Goal: Complete application form

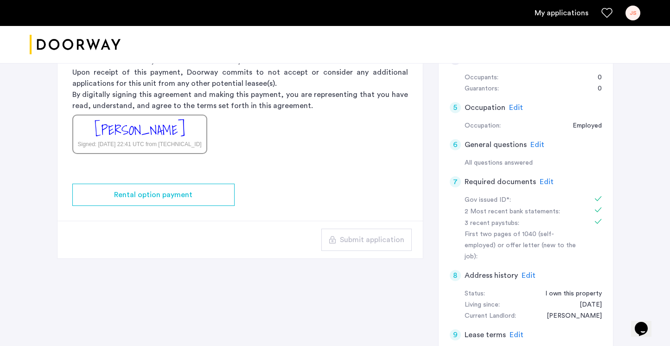
scroll to position [167, 0]
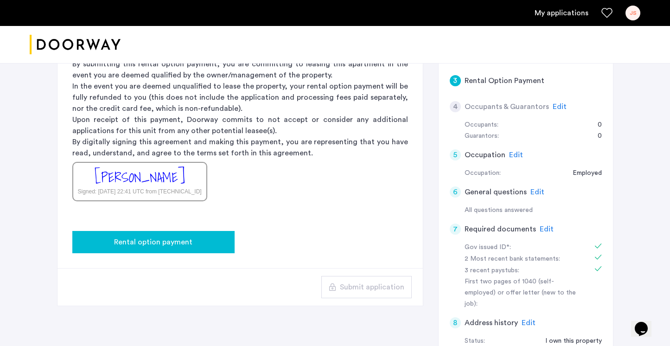
click at [203, 236] on div "Rental option payment" at bounding box center [153, 241] width 147 height 11
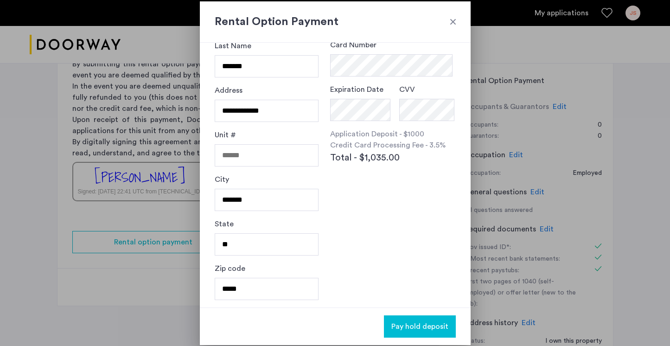
scroll to position [0, 0]
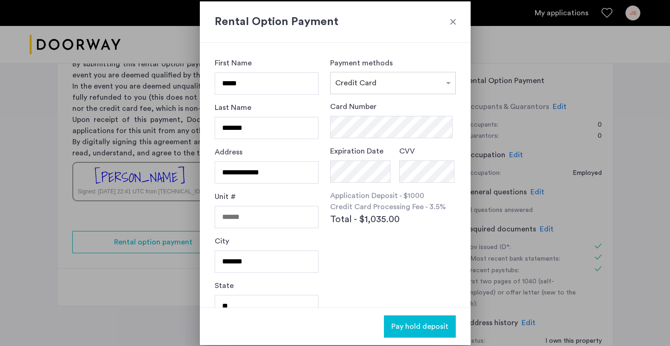
click at [456, 25] on div at bounding box center [452, 21] width 9 height 9
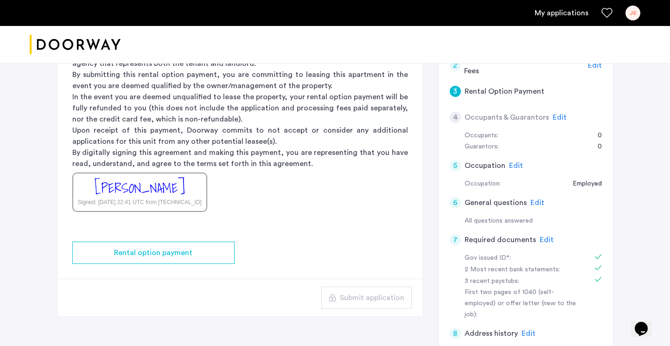
scroll to position [151, 0]
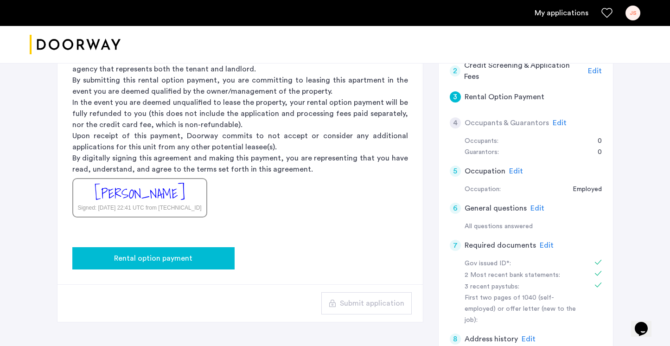
click at [201, 250] on button "Rental option payment" at bounding box center [153, 258] width 162 height 22
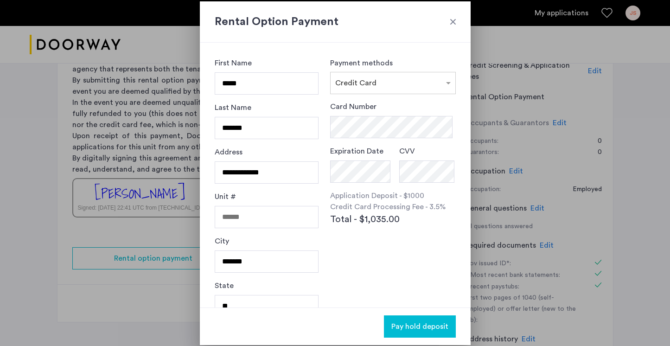
click at [450, 22] on div at bounding box center [452, 21] width 9 height 9
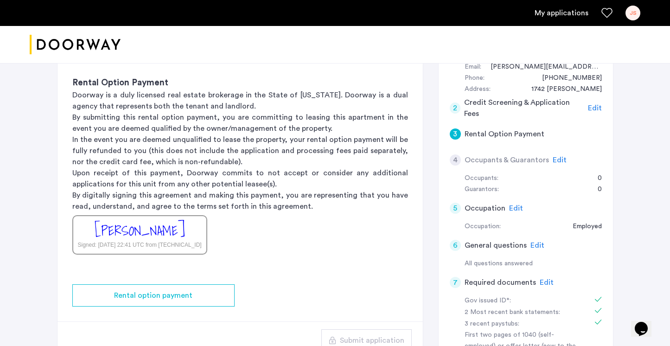
scroll to position [72, 0]
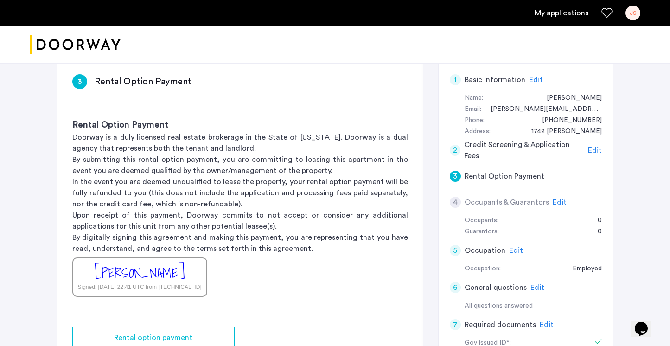
click at [596, 150] on span "Edit" at bounding box center [595, 149] width 14 height 7
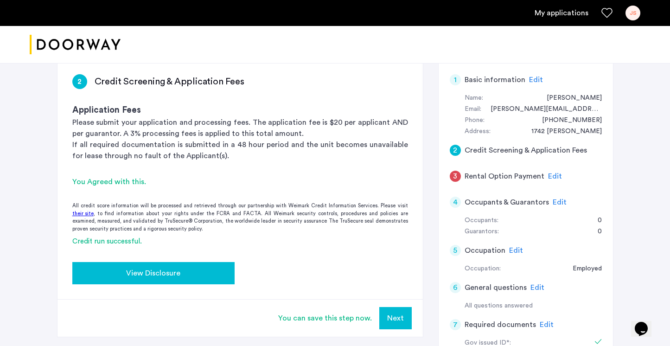
click at [187, 272] on div "View Disclosure" at bounding box center [153, 272] width 147 height 11
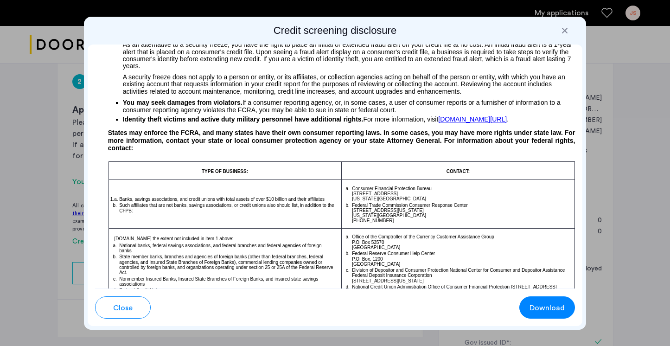
scroll to position [551, 0]
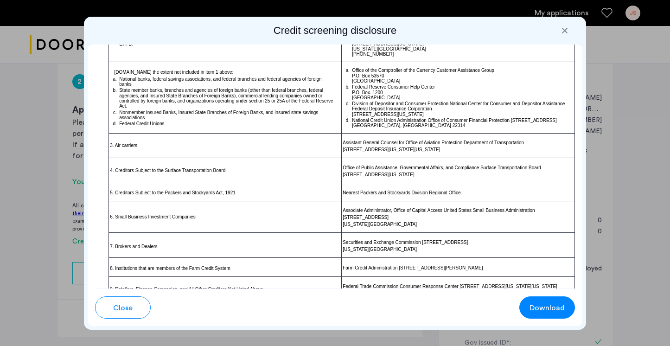
click at [559, 32] on h2 "Credit screening disclosure" at bounding box center [335, 30] width 495 height 13
click at [564, 30] on div at bounding box center [564, 30] width 9 height 9
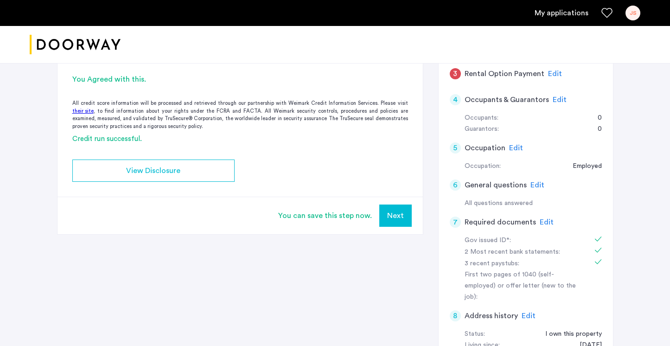
scroll to position [147, 0]
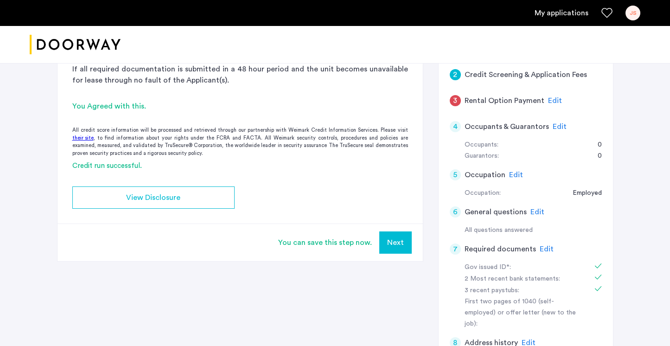
click at [548, 103] on span "Edit" at bounding box center [555, 100] width 14 height 7
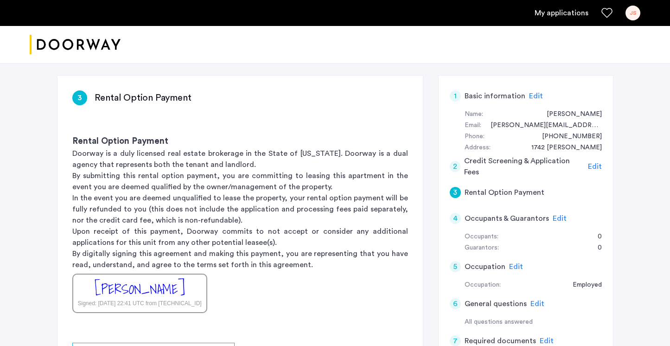
scroll to position [44, 0]
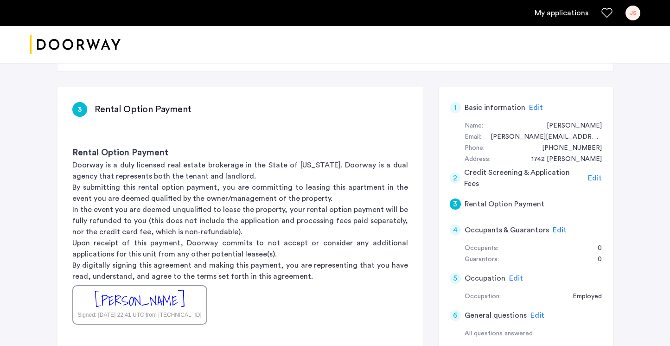
click at [594, 180] on span "Edit" at bounding box center [595, 177] width 14 height 7
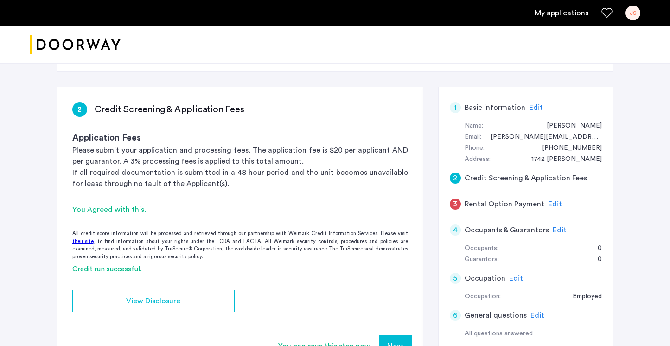
click at [554, 204] on span "Edit" at bounding box center [555, 203] width 14 height 7
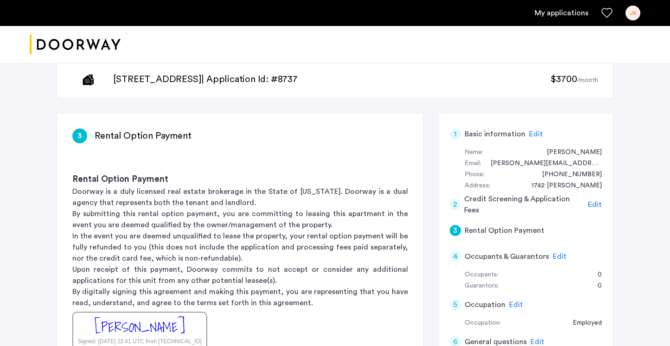
scroll to position [0, 0]
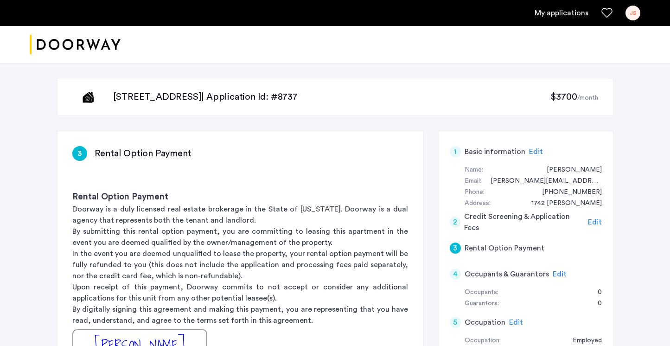
click at [594, 221] on span "Edit" at bounding box center [595, 221] width 14 height 7
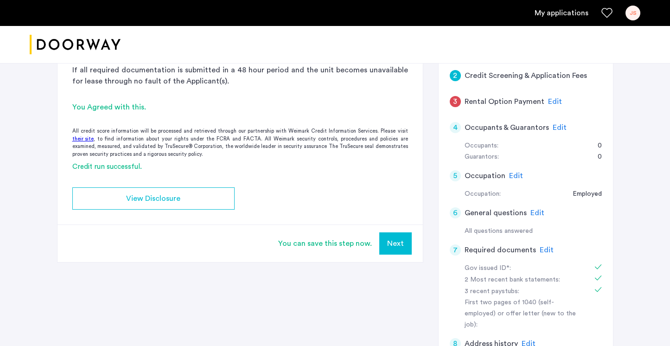
scroll to position [179, 0]
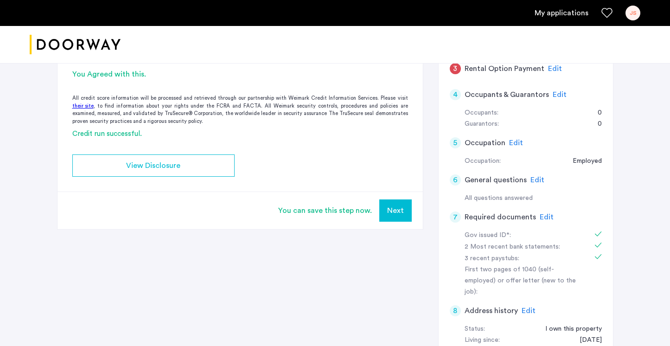
click at [542, 215] on span "Edit" at bounding box center [546, 216] width 14 height 7
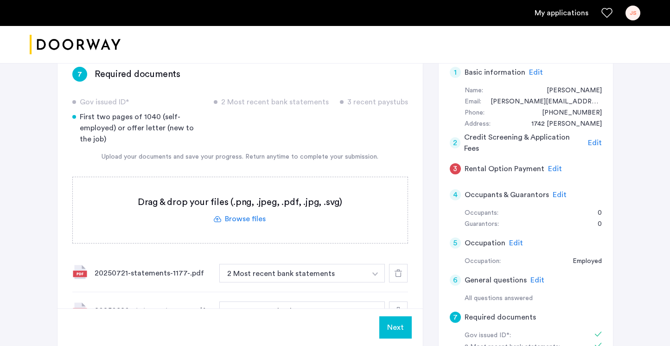
scroll to position [0, 0]
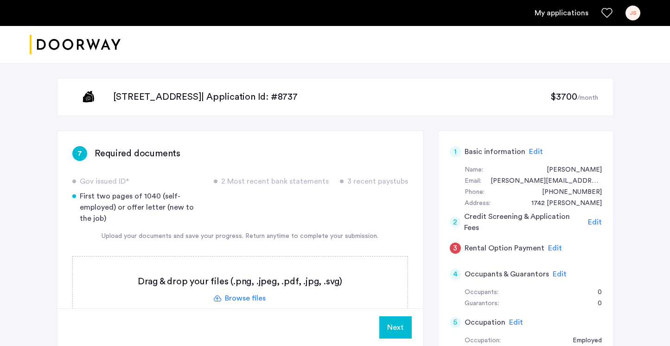
click at [531, 151] on span "Edit" at bounding box center [536, 151] width 14 height 7
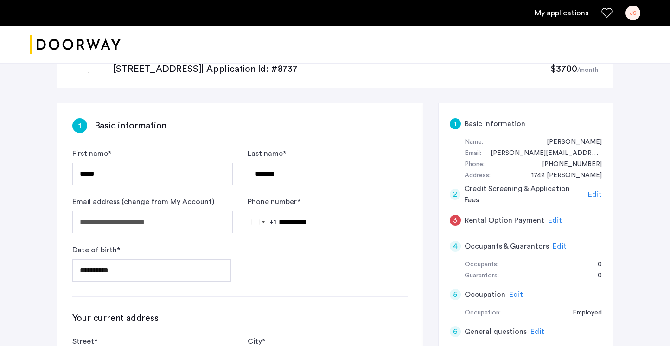
scroll to position [57, 0]
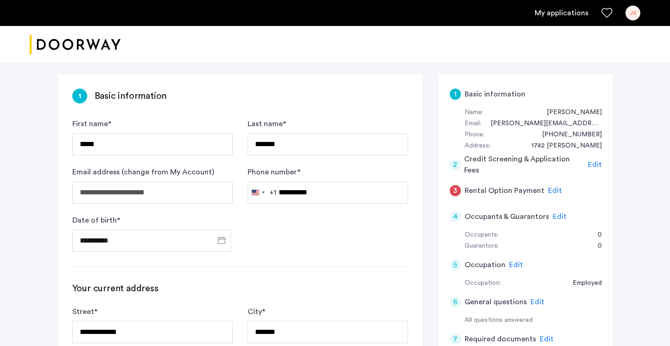
click at [548, 189] on span "Edit" at bounding box center [555, 190] width 14 height 7
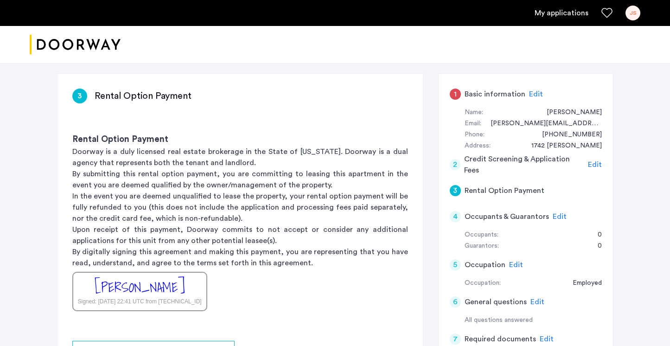
click at [599, 165] on span "Edit" at bounding box center [595, 164] width 14 height 7
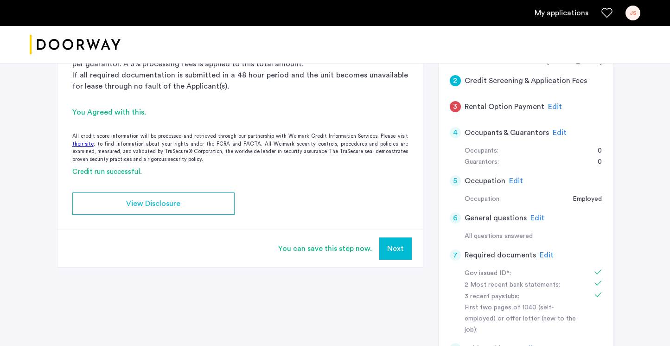
scroll to position [0, 0]
